Goal: Task Accomplishment & Management: Use online tool/utility

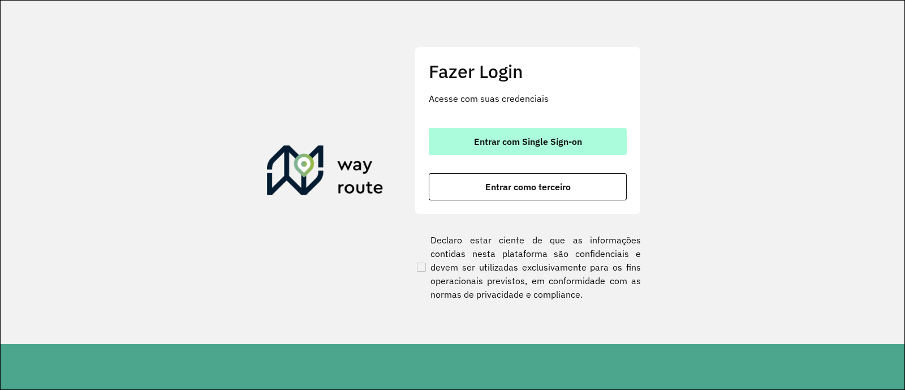
click at [573, 134] on button "Entrar com Single Sign-on" at bounding box center [528, 141] width 198 height 27
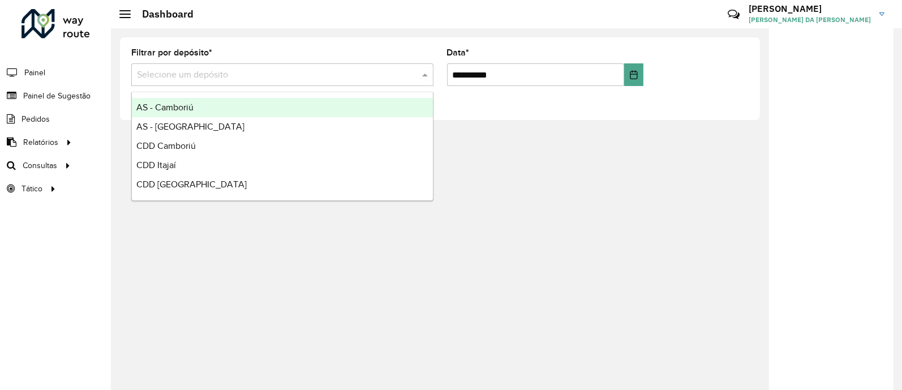
click at [275, 74] on input "text" at bounding box center [271, 75] width 268 height 14
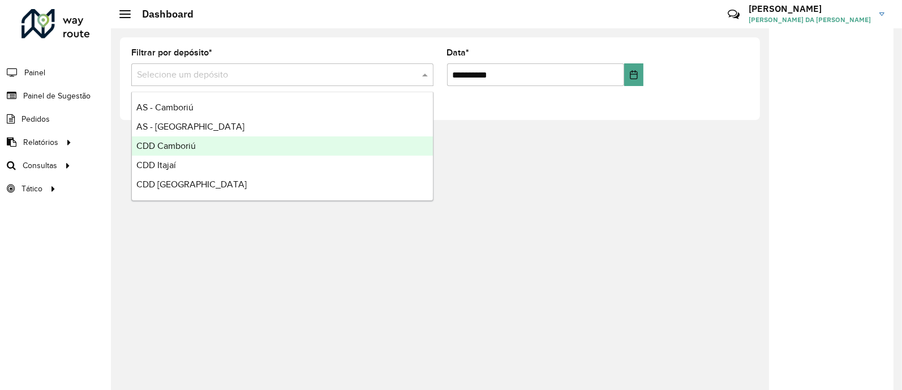
click at [202, 149] on div "CDD Camboriú" at bounding box center [282, 145] width 301 height 19
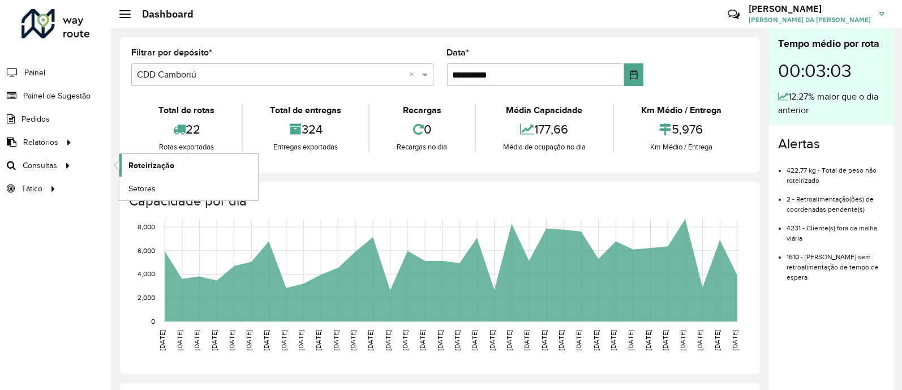
click at [146, 169] on span "Roteirização" at bounding box center [151, 166] width 46 height 12
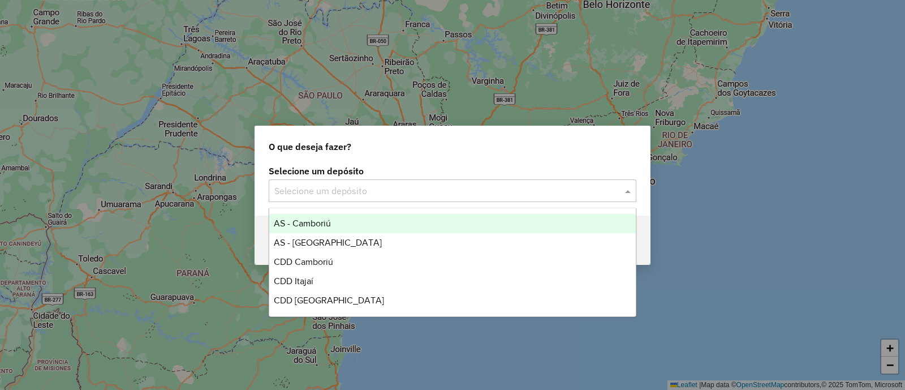
click at [478, 196] on input "text" at bounding box center [441, 191] width 334 height 14
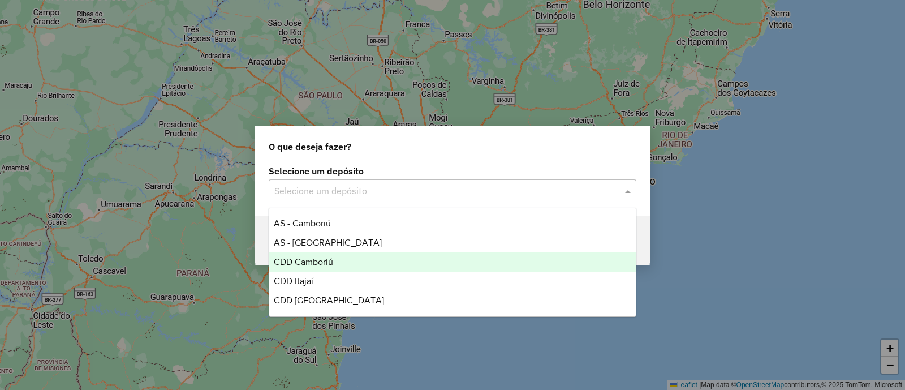
click at [384, 268] on div "CDD Camboriú" at bounding box center [452, 261] width 367 height 19
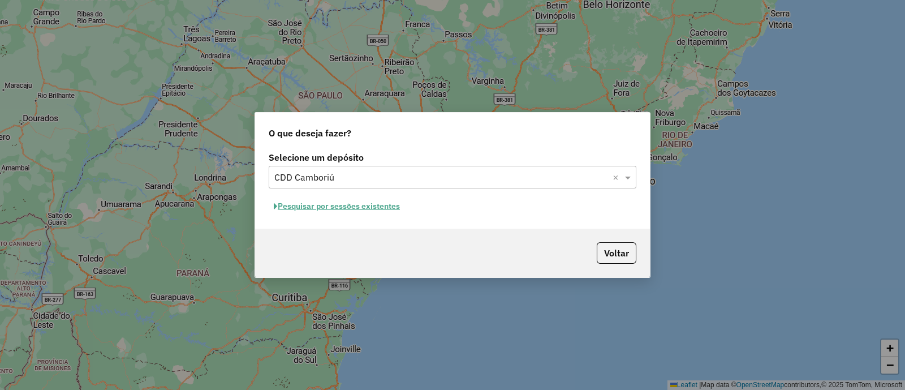
click at [374, 205] on button "Pesquisar por sessões existentes" at bounding box center [337, 206] width 136 height 18
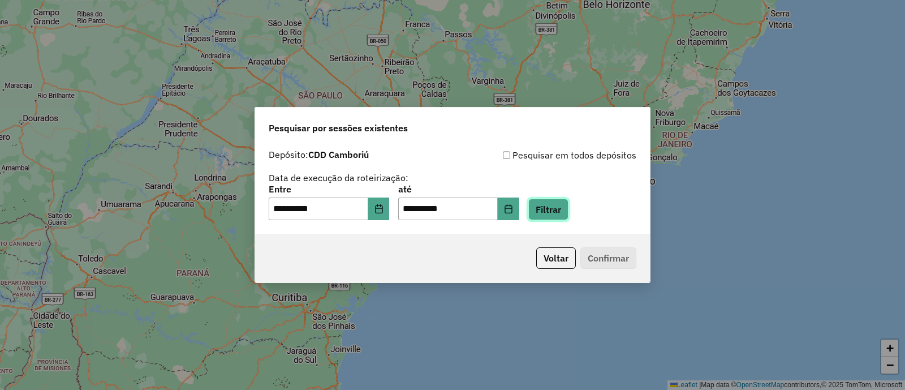
click at [561, 213] on button "Filtrar" at bounding box center [548, 209] width 40 height 21
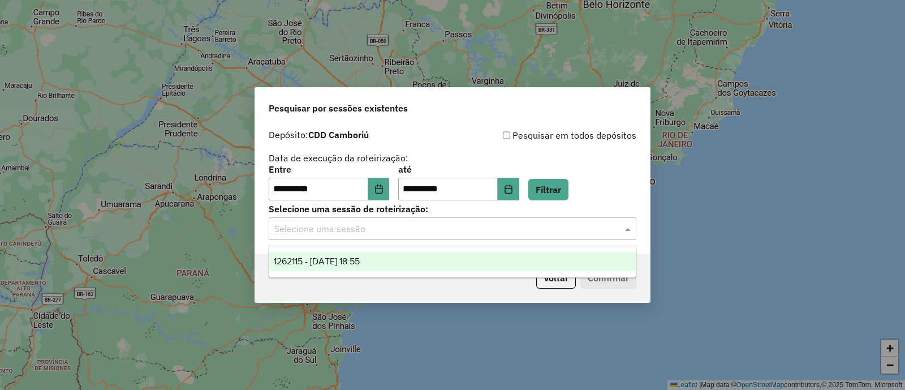
click at [478, 230] on input "text" at bounding box center [441, 229] width 334 height 14
click at [411, 264] on div "1262115 - 09/09/2025 18:55" at bounding box center [452, 261] width 367 height 19
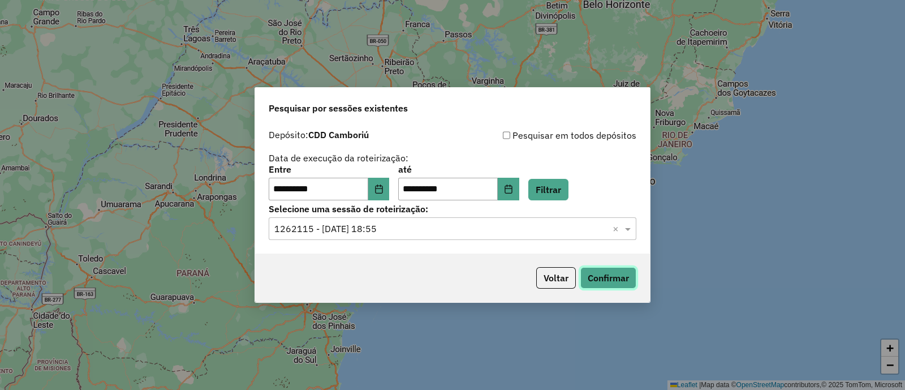
click at [623, 281] on button "Confirmar" at bounding box center [608, 277] width 56 height 21
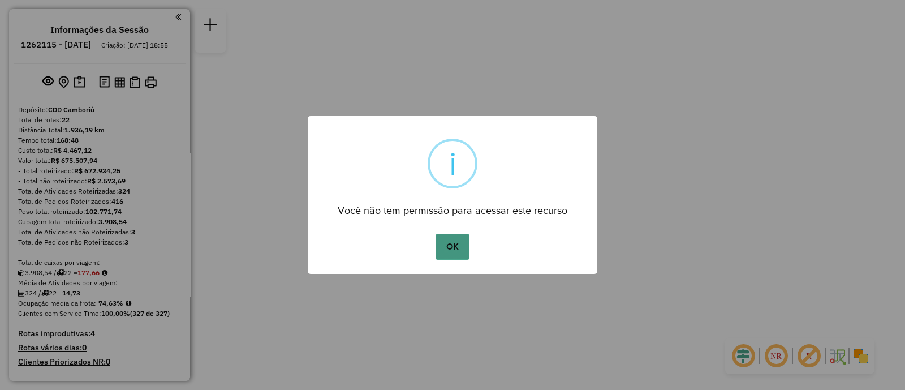
click at [458, 252] on button "OK" at bounding box center [452, 247] width 33 height 26
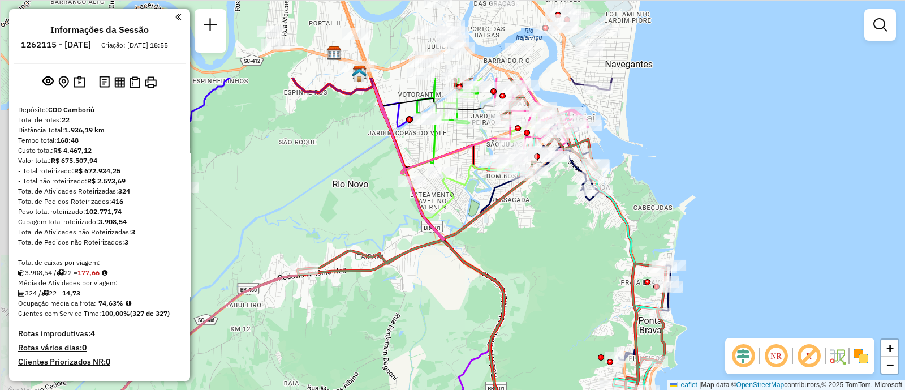
drag, startPoint x: 543, startPoint y: 148, endPoint x: 574, endPoint y: 265, distance: 121.7
click at [574, 265] on div "Janela de atendimento Grade de atendimento Capacidade Transportadoras Veículos …" at bounding box center [452, 195] width 905 height 390
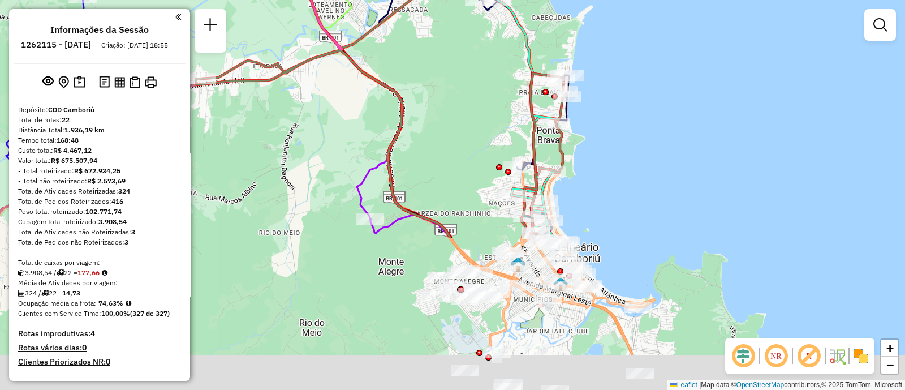
drag, startPoint x: 574, startPoint y: 265, endPoint x: 472, endPoint y: 74, distance: 216.7
click at [472, 74] on div "Janela de atendimento Grade de atendimento Capacidade Transportadoras Veículos …" at bounding box center [452, 195] width 905 height 390
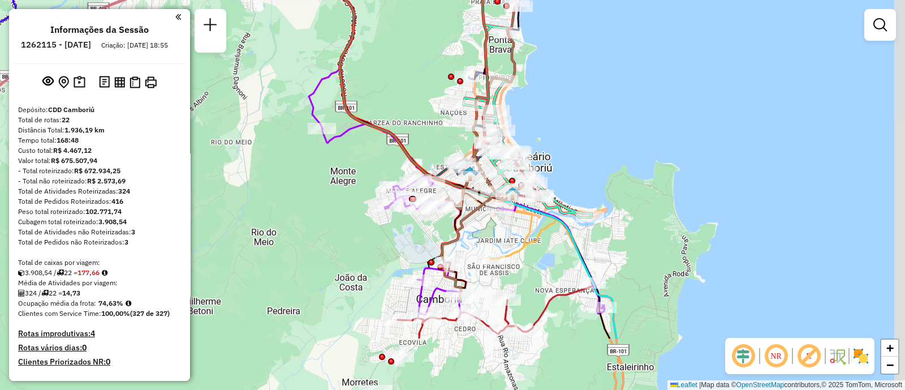
drag, startPoint x: 481, startPoint y: 133, endPoint x: 427, endPoint y: 28, distance: 118.2
click at [427, 28] on div "Janela de atendimento Grade de atendimento Capacidade Transportadoras Veículos …" at bounding box center [452, 195] width 905 height 390
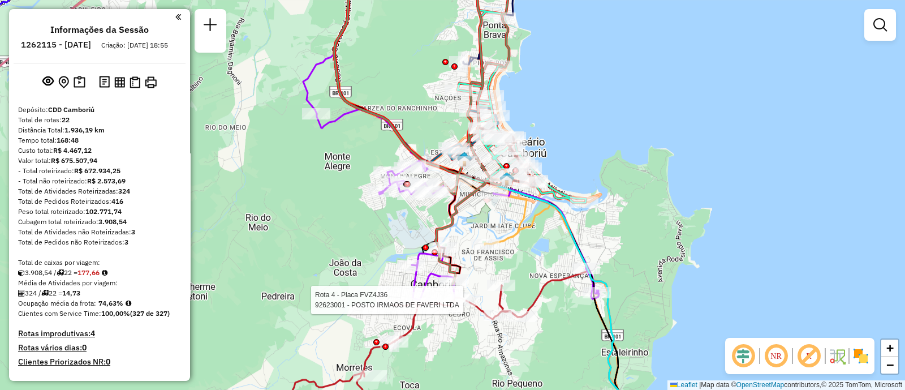
select select "**********"
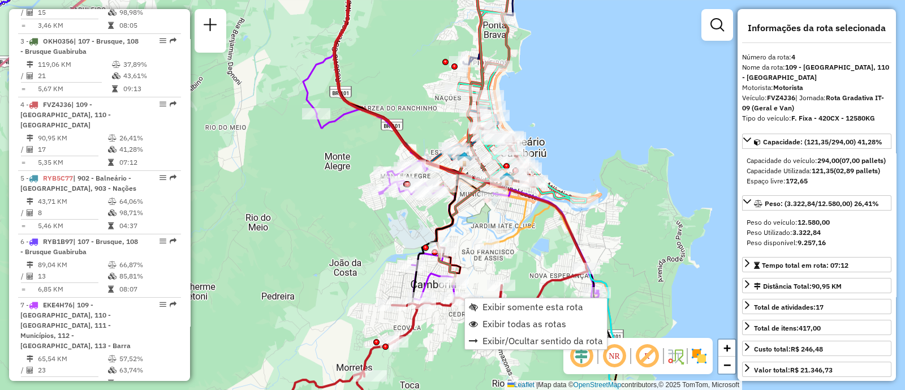
scroll to position [642, 0]
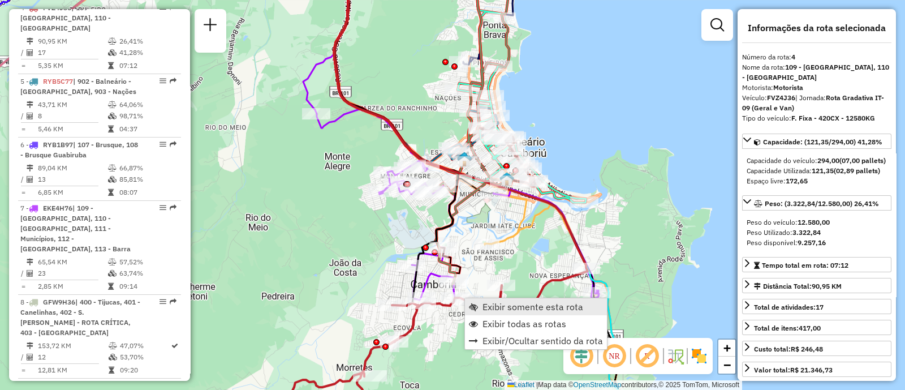
click at [495, 308] on span "Exibir somente esta rota" at bounding box center [533, 306] width 101 height 9
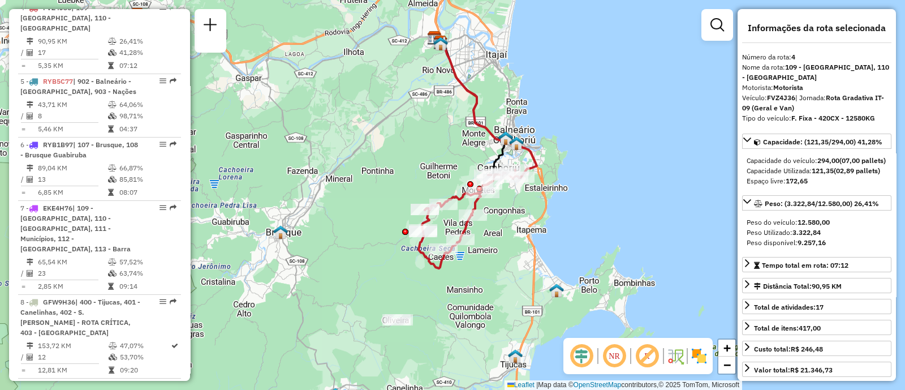
drag, startPoint x: 490, startPoint y: 266, endPoint x: 518, endPoint y: 222, distance: 51.9
click at [518, 222] on div "Janela de atendimento Grade de atendimento Capacidade Transportadoras Veículos …" at bounding box center [452, 195] width 905 height 390
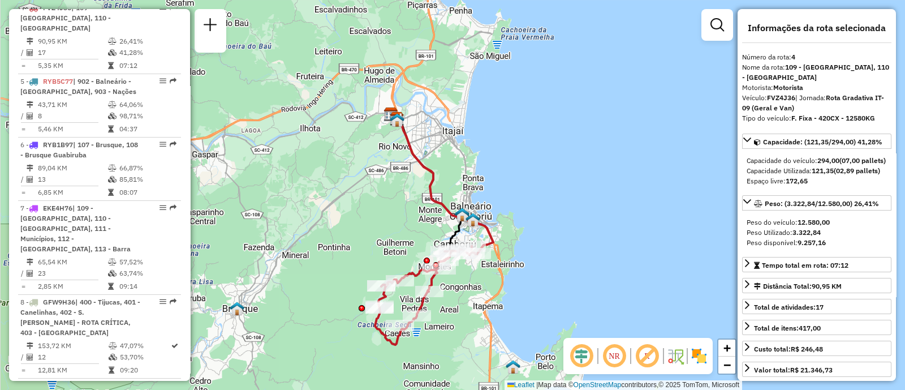
drag, startPoint x: 530, startPoint y: 203, endPoint x: 483, endPoint y: 283, distance: 93.1
click at [483, 283] on div "Janela de atendimento Grade de atendimento Capacidade Transportadoras Veículos …" at bounding box center [452, 195] width 905 height 390
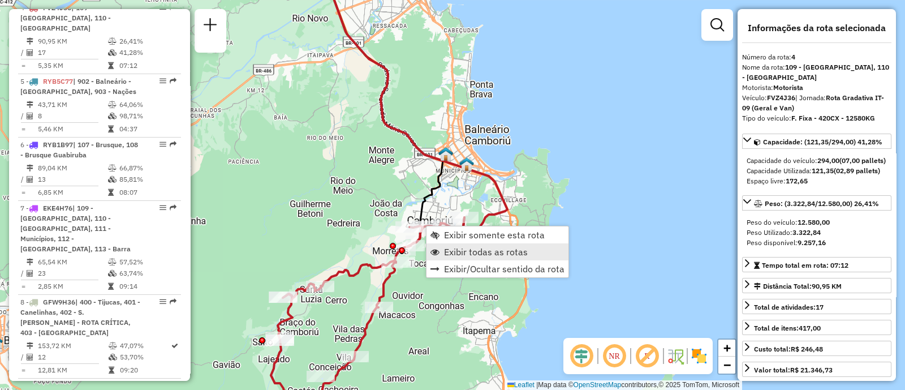
click at [466, 249] on span "Exibir todas as rotas" at bounding box center [486, 251] width 84 height 9
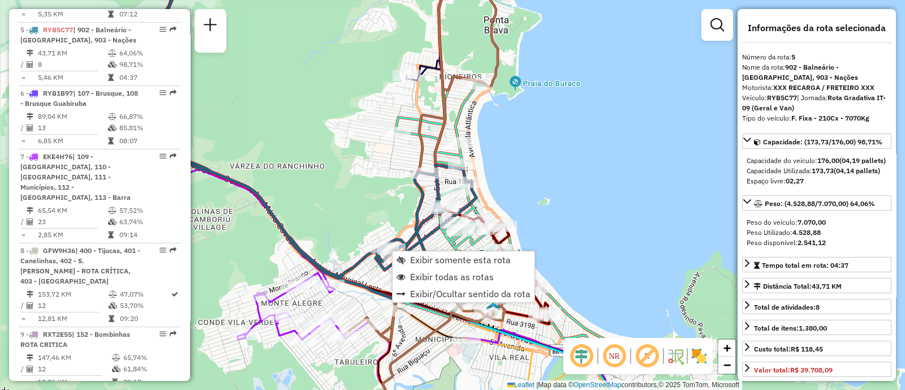
scroll to position [706, 0]
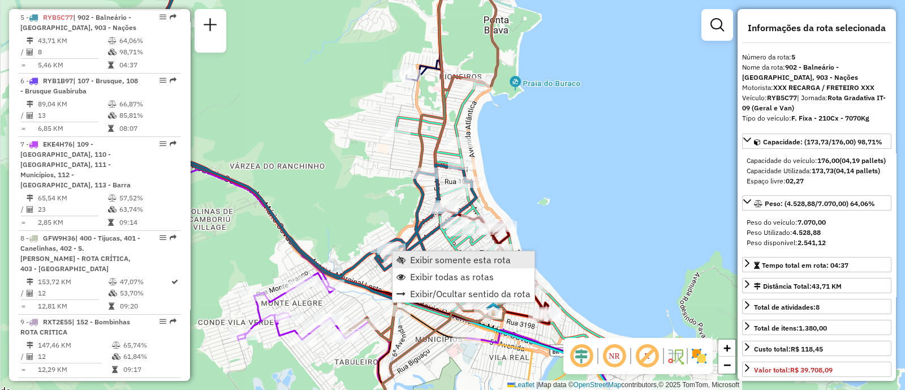
click at [416, 264] on span "Exibir somente esta rota" at bounding box center [460, 259] width 101 height 9
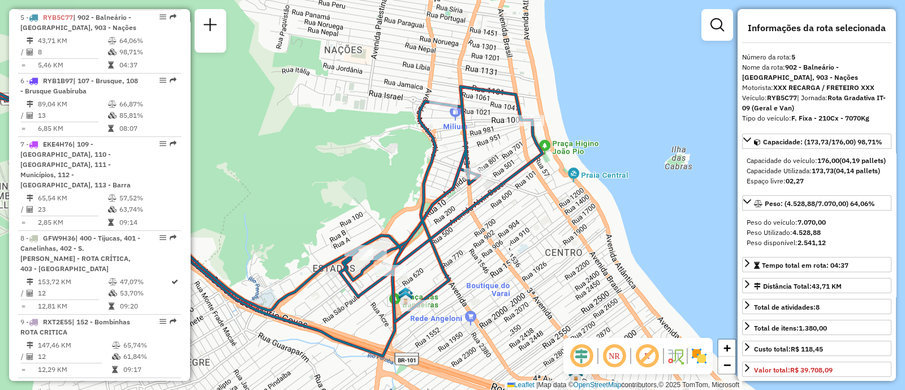
drag, startPoint x: 337, startPoint y: 132, endPoint x: 359, endPoint y: 145, distance: 25.6
click at [359, 145] on div "Janela de atendimento Grade de atendimento Capacidade Transportadoras Veículos …" at bounding box center [452, 195] width 905 height 390
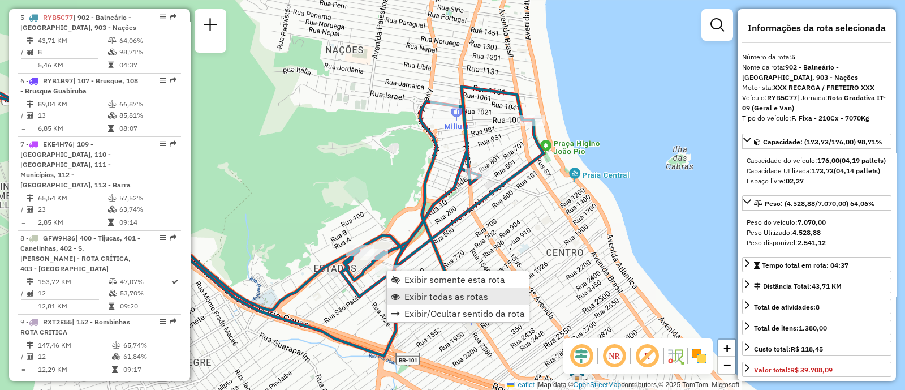
click at [442, 294] on span "Exibir todas as rotas" at bounding box center [447, 296] width 84 height 9
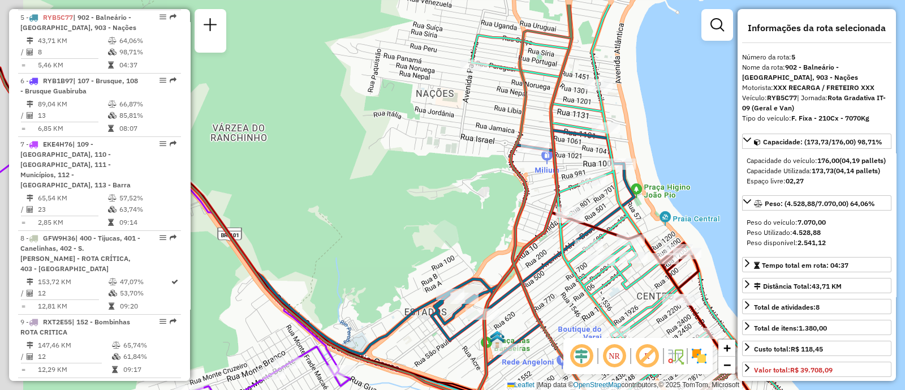
drag, startPoint x: 351, startPoint y: 190, endPoint x: 467, endPoint y: 254, distance: 133.2
click at [467, 254] on div "Janela de atendimento Grade de atendimento Capacidade Transportadoras Veículos …" at bounding box center [452, 195] width 905 height 390
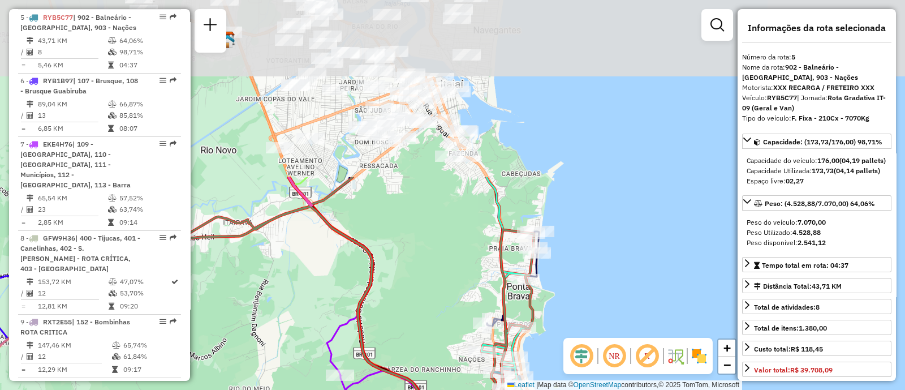
drag, startPoint x: 366, startPoint y: 100, endPoint x: 430, endPoint y: 316, distance: 225.4
click at [430, 316] on div "Janela de atendimento Grade de atendimento Capacidade Transportadoras Veículos …" at bounding box center [452, 195] width 905 height 390
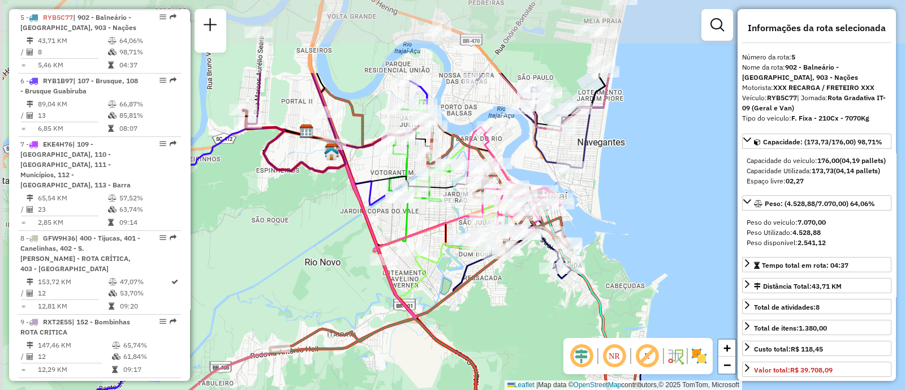
drag, startPoint x: 382, startPoint y: 209, endPoint x: 489, endPoint y: 323, distance: 156.5
click at [489, 323] on div "Janela de atendimento Grade de atendimento Capacidade Transportadoras Veículos …" at bounding box center [452, 195] width 905 height 390
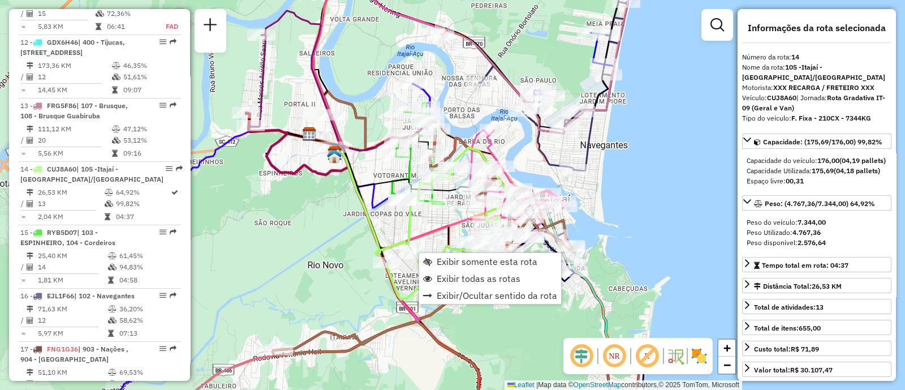
scroll to position [1357, 0]
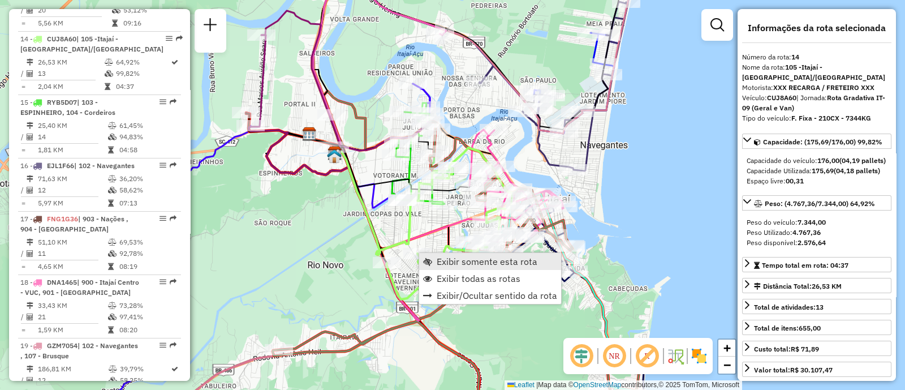
click at [452, 258] on span "Exibir somente esta rota" at bounding box center [487, 261] width 101 height 9
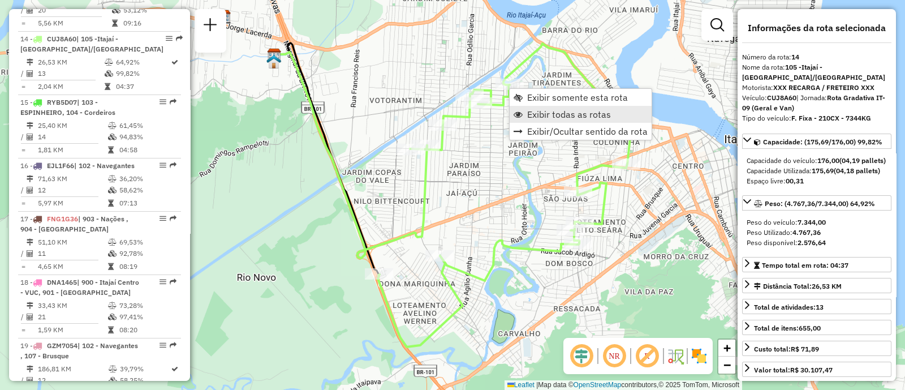
click at [545, 115] on span "Exibir todas as rotas" at bounding box center [569, 114] width 84 height 9
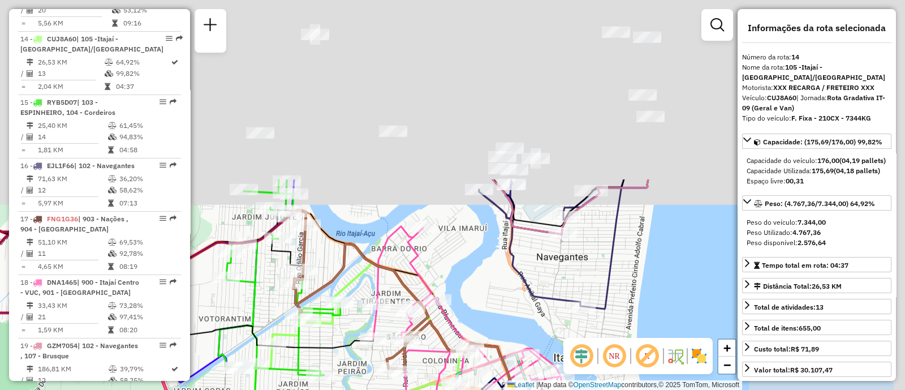
drag, startPoint x: 655, startPoint y: 84, endPoint x: 475, endPoint y: 311, distance: 289.1
click at [475, 311] on div "Janela de atendimento Grade de atendimento Capacidade Transportadoras Veículos …" at bounding box center [452, 195] width 905 height 390
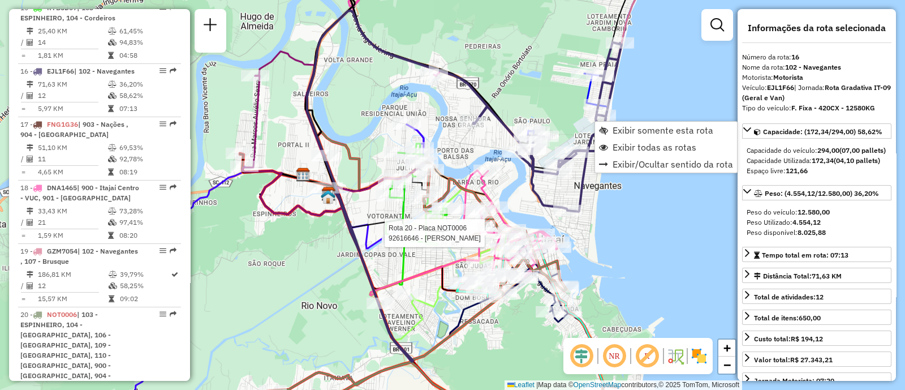
scroll to position [1483, 0]
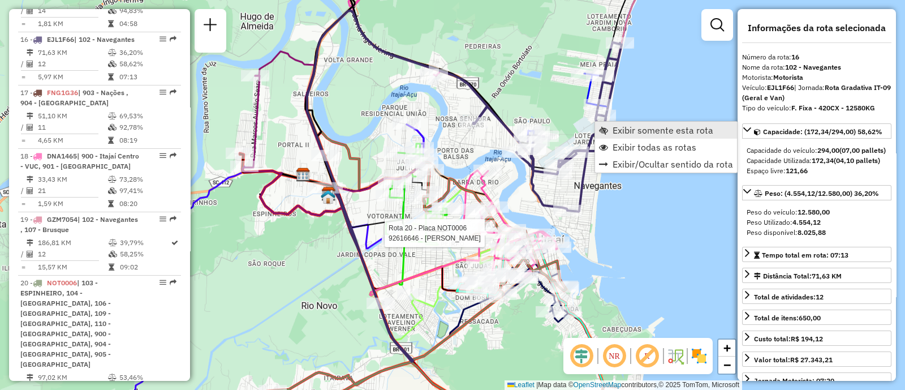
click at [613, 134] on span "Exibir somente esta rota" at bounding box center [663, 130] width 101 height 9
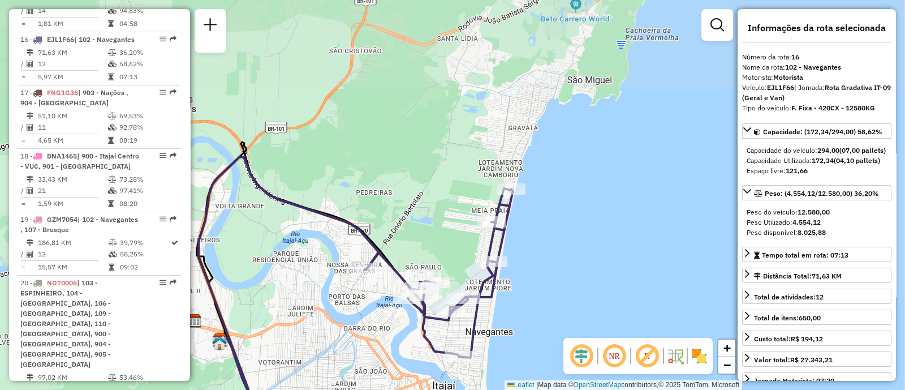
drag, startPoint x: 651, startPoint y: 109, endPoint x: 547, endPoint y: 247, distance: 173.0
click at [547, 247] on div "Janela de atendimento Grade de atendimento Capacidade Transportadoras Veículos …" at bounding box center [452, 195] width 905 height 390
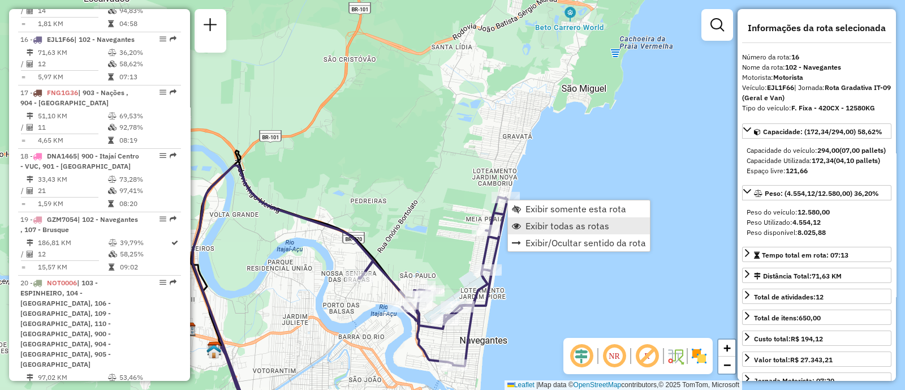
click at [558, 228] on span "Exibir todas as rotas" at bounding box center [568, 225] width 84 height 9
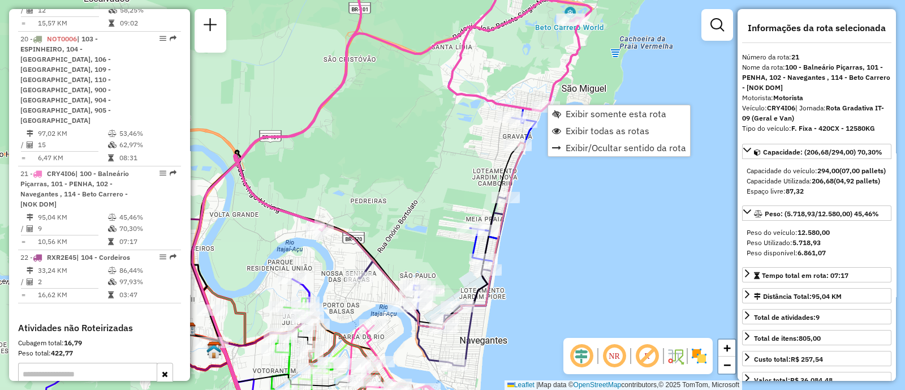
scroll to position [1830, 0]
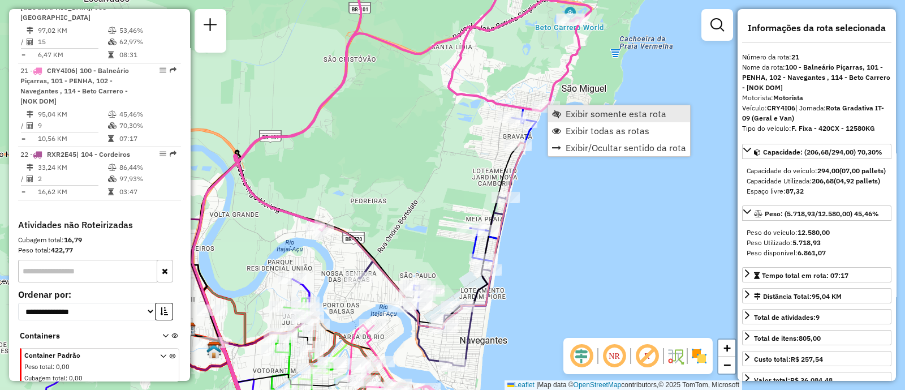
click at [564, 110] on link "Exibir somente esta rota" at bounding box center [619, 113] width 142 height 17
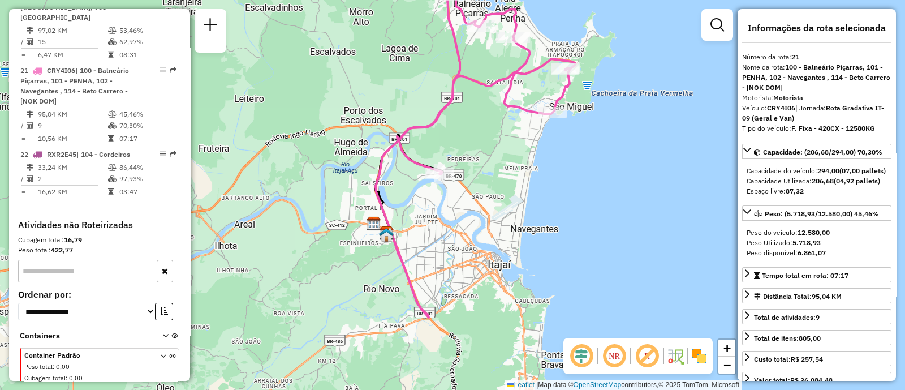
drag, startPoint x: 571, startPoint y: 235, endPoint x: 595, endPoint y: 175, distance: 64.5
click at [595, 175] on div "Janela de atendimento Grade de atendimento Capacidade Transportadoras Veículos …" at bounding box center [452, 195] width 905 height 390
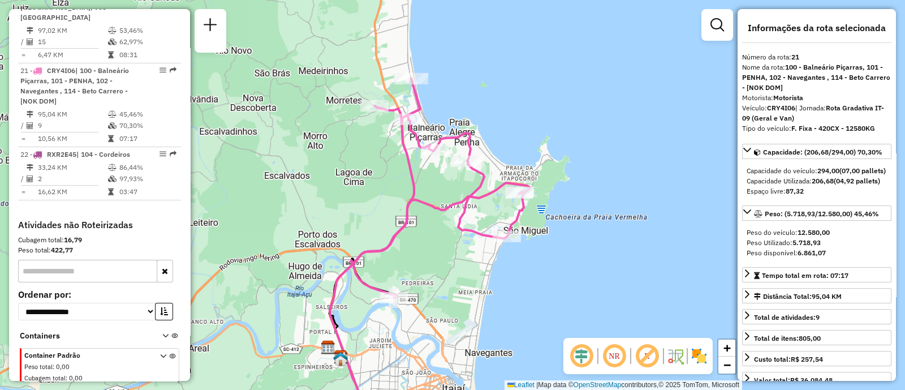
drag, startPoint x: 549, startPoint y: 163, endPoint x: 588, endPoint y: 271, distance: 114.9
click at [588, 271] on div "Janela de atendimento Grade de atendimento Capacidade Transportadoras Veículos …" at bounding box center [452, 195] width 905 height 390
